Goal: Transaction & Acquisition: Subscribe to service/newsletter

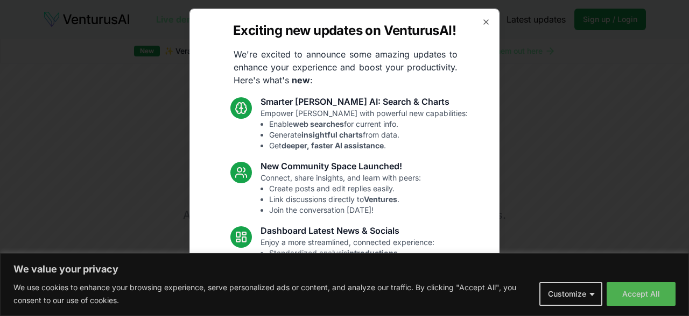
click at [654, 298] on div at bounding box center [344, 158] width 689 height 316
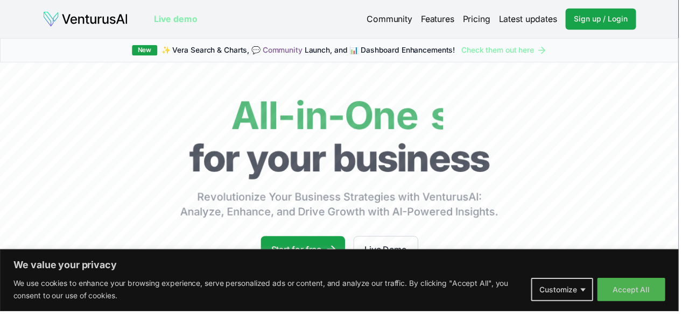
click at [657, 302] on button "Accept All" at bounding box center [641, 295] width 69 height 24
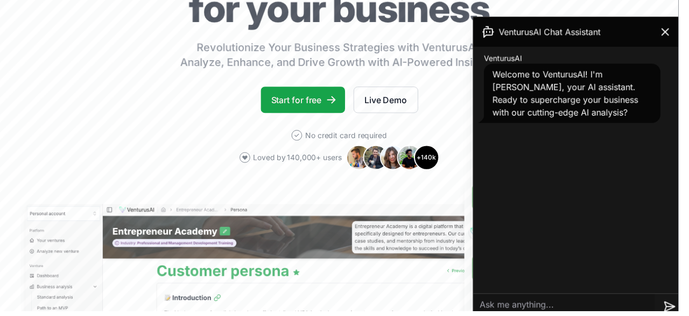
scroll to position [153, 0]
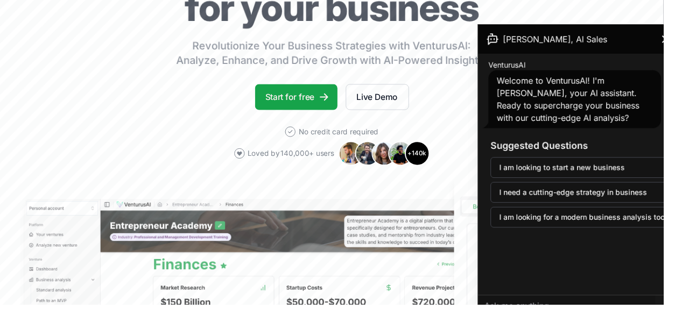
click at [670, 197] on button "I need a cutting-edge strategy in business" at bounding box center [603, 200] width 188 height 22
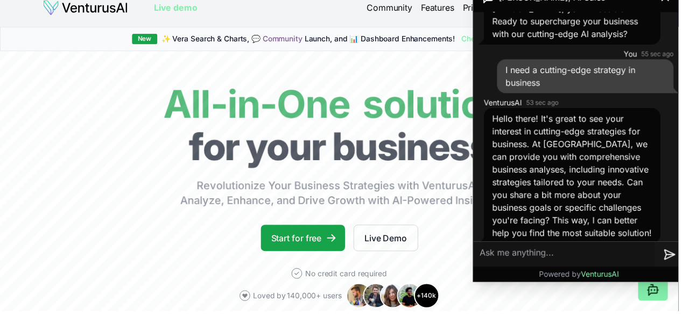
scroll to position [0, 0]
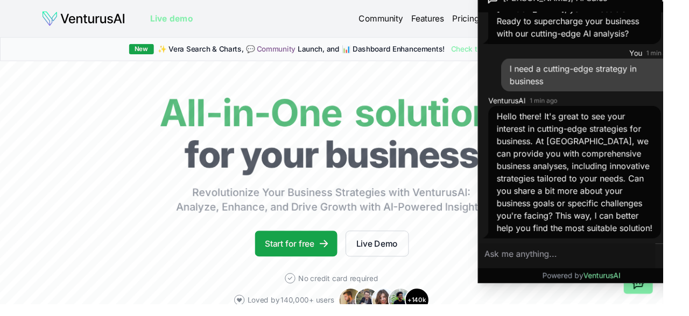
click at [476, 50] on link "Check them out here" at bounding box center [512, 51] width 87 height 11
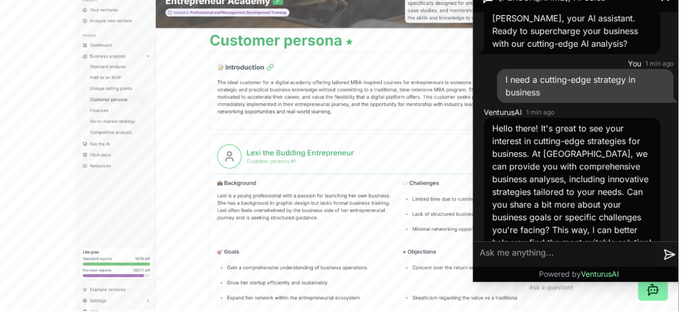
scroll to position [392, 0]
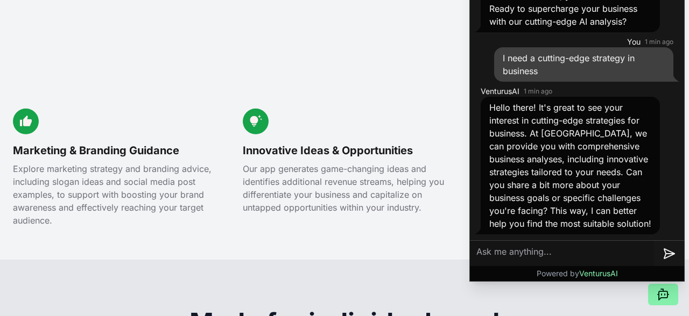
click at [416, 227] on div "Discover the potential of your business idea Our tool delivers in-depth busines…" at bounding box center [344, 51] width 689 height 418
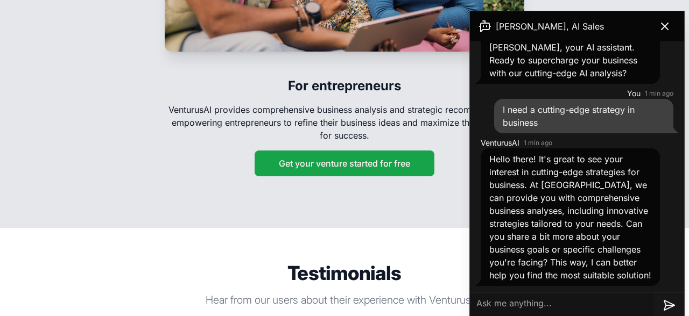
scroll to position [1888, 0]
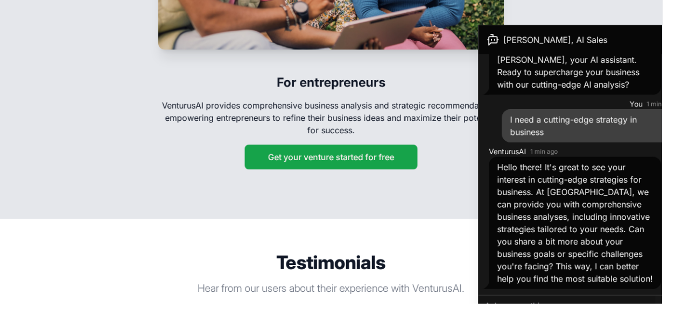
click at [401, 151] on button "Get your venture started for free" at bounding box center [345, 164] width 180 height 26
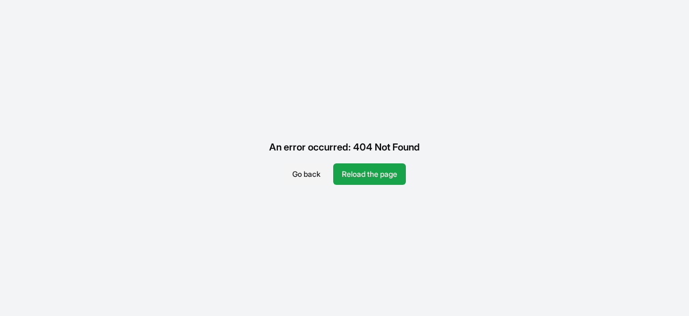
click at [377, 167] on button "Reload the page" at bounding box center [369, 175] width 73 height 22
